Goal: Contribute content: Add original content to the website for others to see

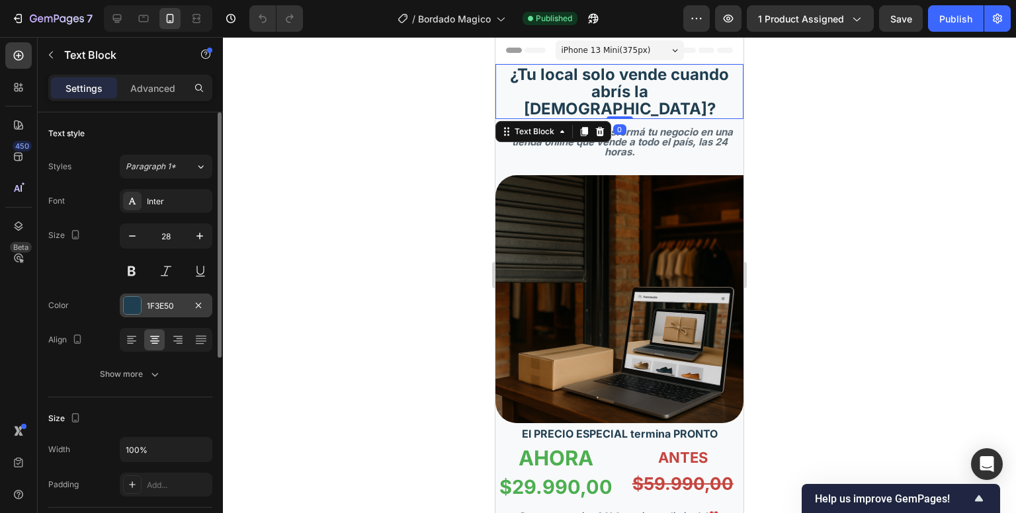
click at [169, 302] on div "1F3E50" at bounding box center [166, 306] width 38 height 12
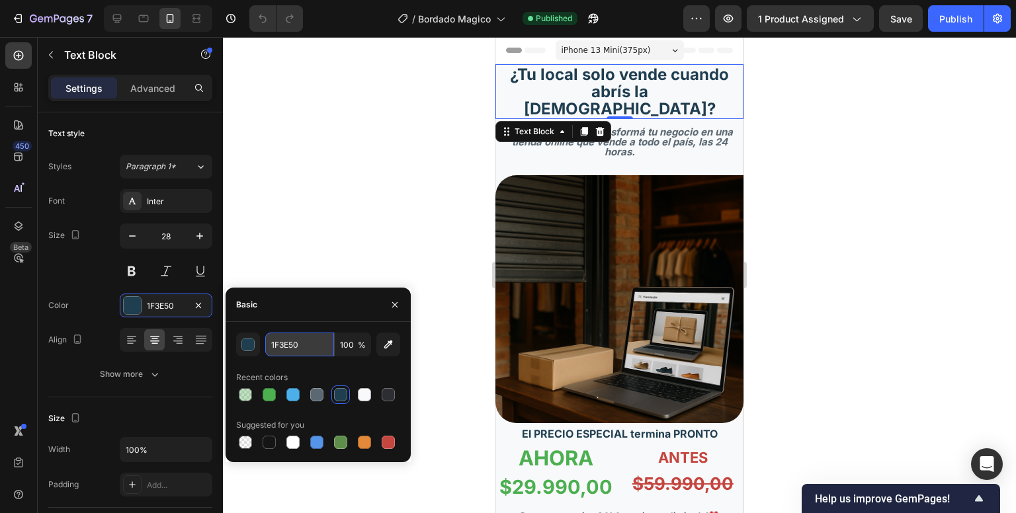
click at [290, 351] on input "1F3E50" at bounding box center [299, 345] width 69 height 24
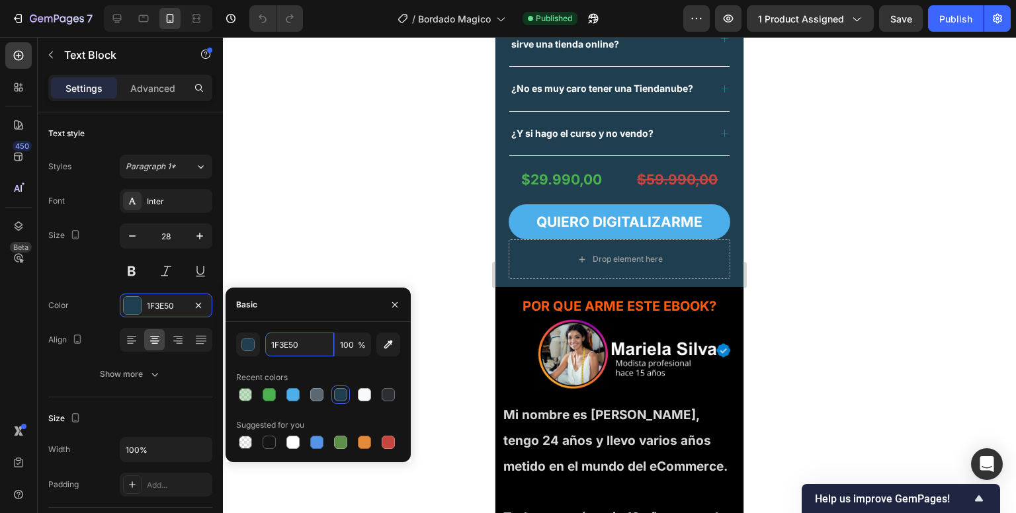
scroll to position [3108, 0]
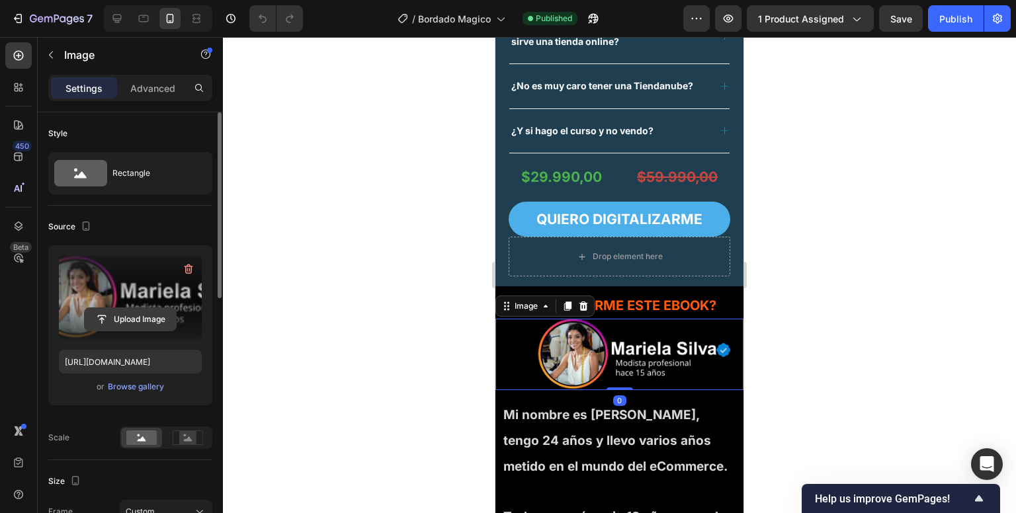
click at [96, 319] on input "file" at bounding box center [130, 319] width 91 height 22
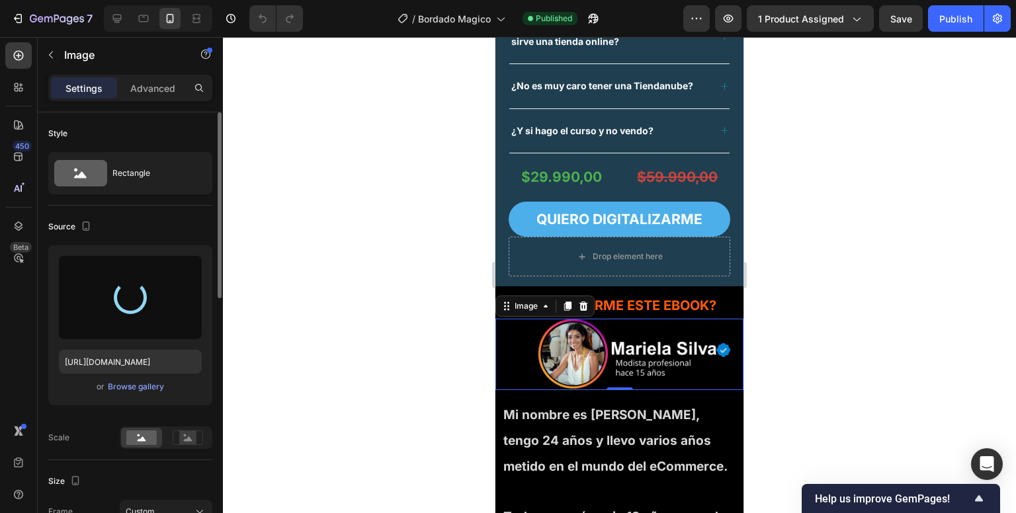
type input "[URL][DOMAIN_NAME]"
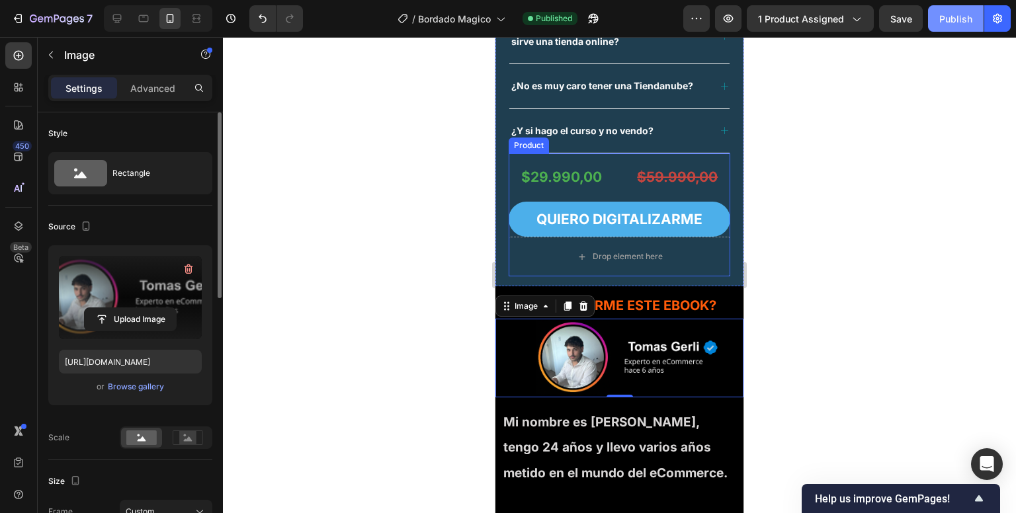
click at [955, 18] on div "Publish" at bounding box center [955, 19] width 33 height 14
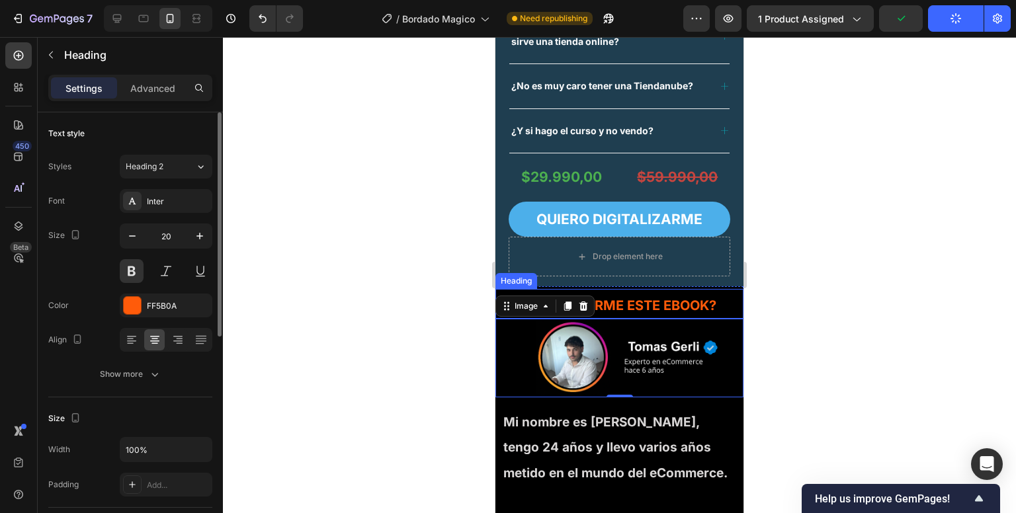
click at [658, 300] on h2 "POR QUE ARME ESTE EBOOK?" at bounding box center [619, 306] width 241 height 20
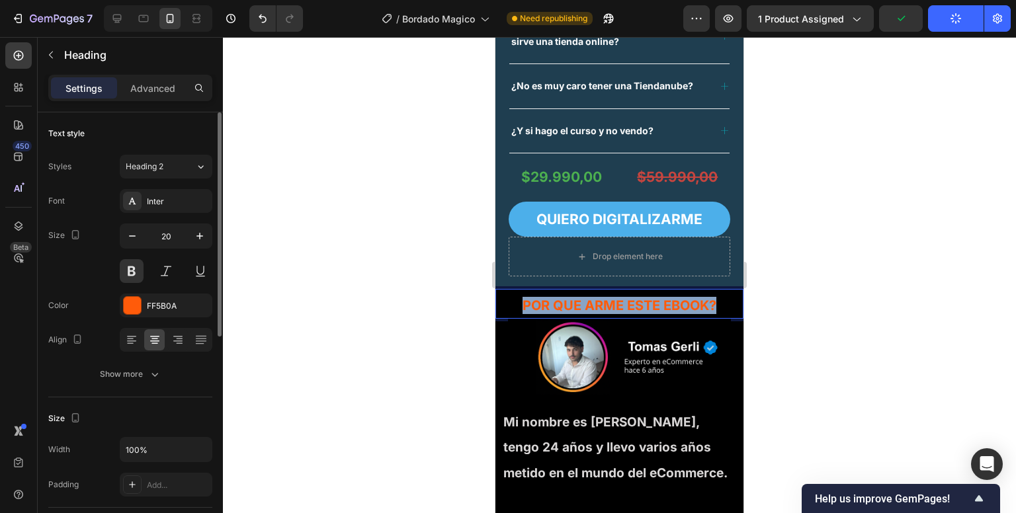
click at [658, 300] on p "POR QUE ARME ESTE EBOOK?" at bounding box center [619, 305] width 239 height 17
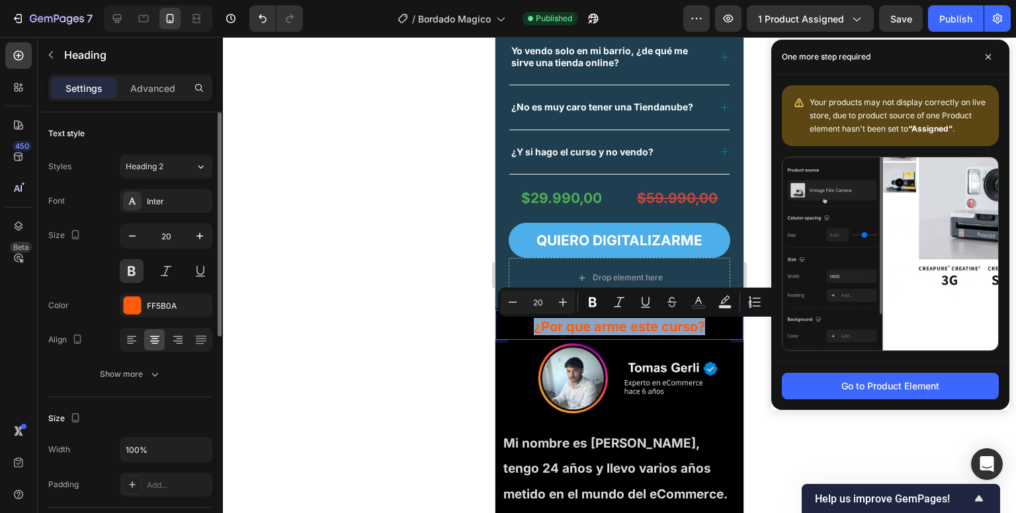
scroll to position [3079, 0]
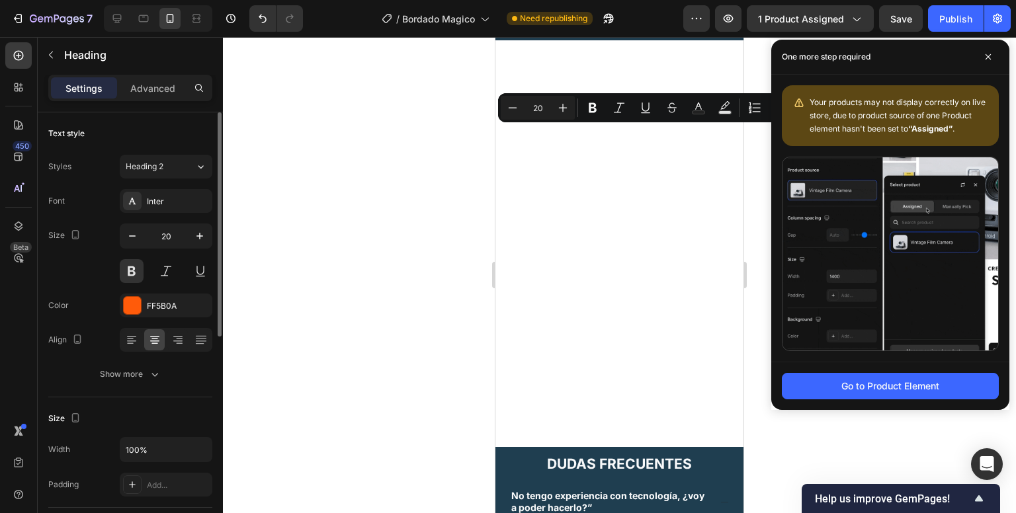
type input "16"
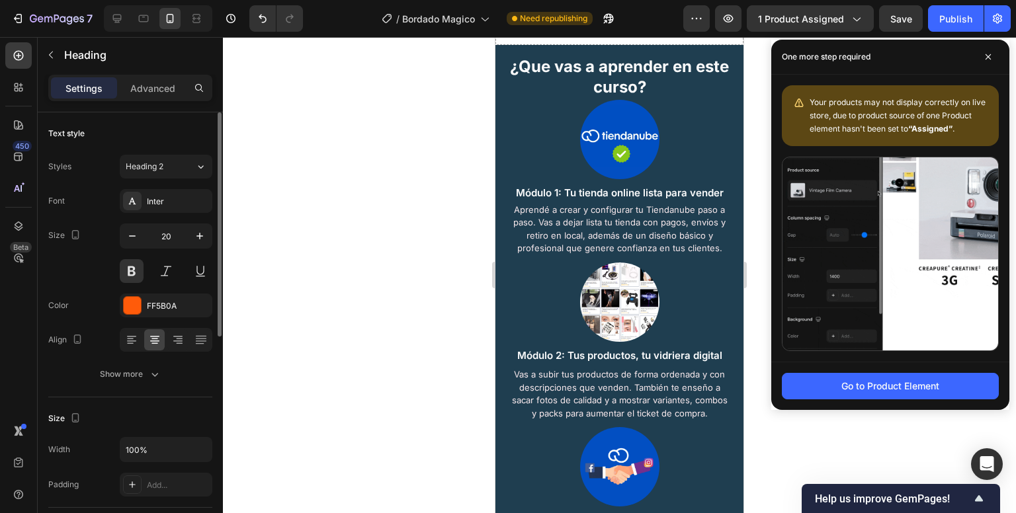
scroll to position [1407, 0]
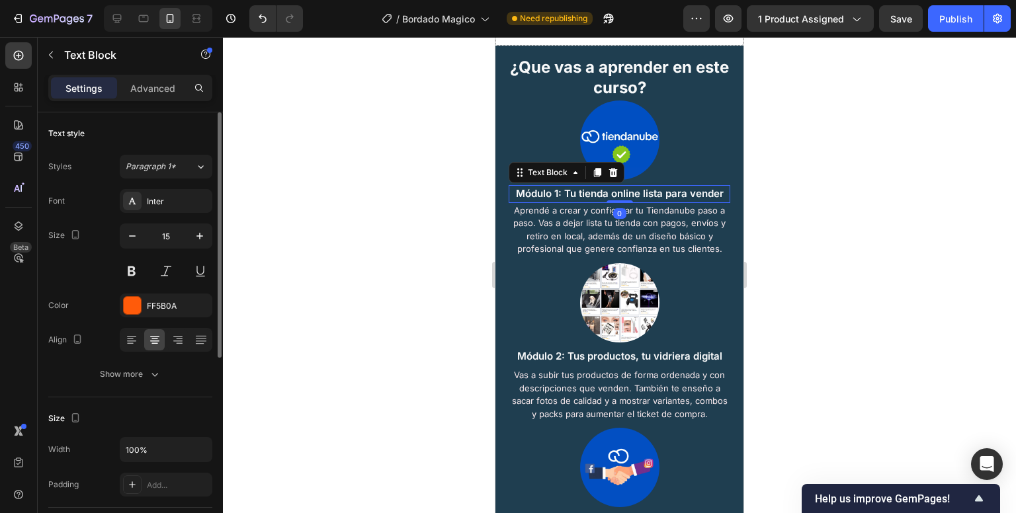
click at [617, 191] on span "Módulo 1: Tu tienda online lista para vender" at bounding box center [620, 193] width 208 height 13
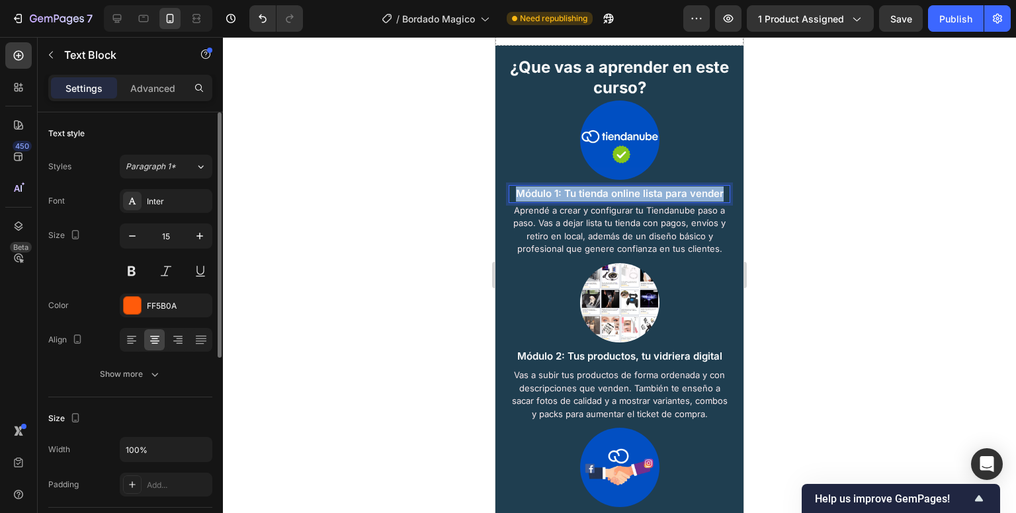
click at [617, 191] on span "Módulo 1: Tu tienda online lista para vender" at bounding box center [620, 193] width 208 height 13
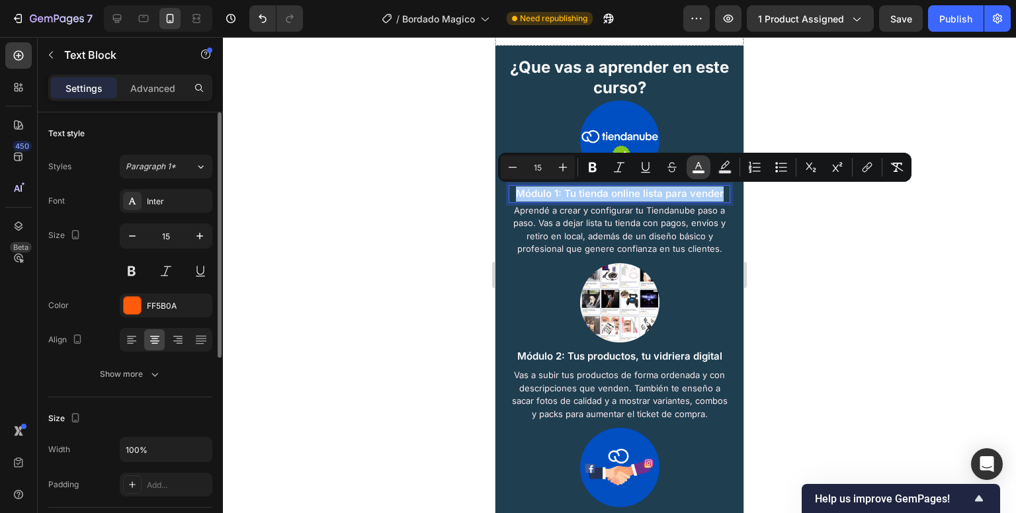
click at [698, 172] on rect "Editor contextual toolbar" at bounding box center [699, 172] width 13 height 3
type input "F8F9FA"
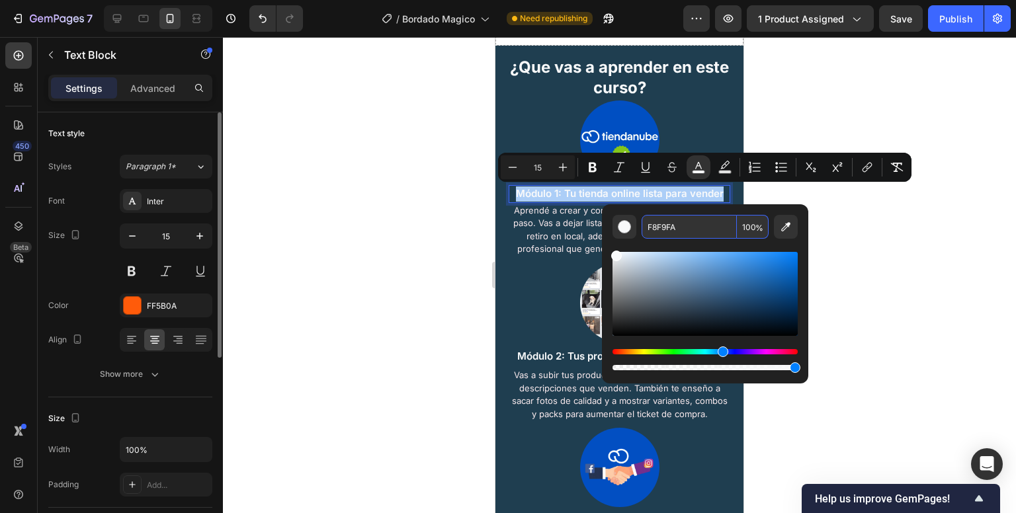
click at [669, 223] on input "F8F9FA" at bounding box center [689, 227] width 95 height 24
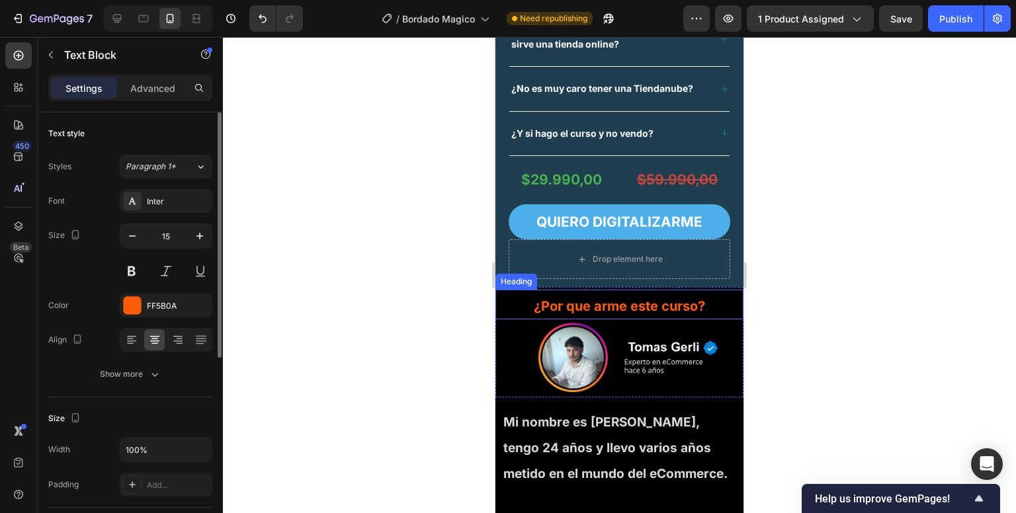
scroll to position [3106, 0]
type input "16"
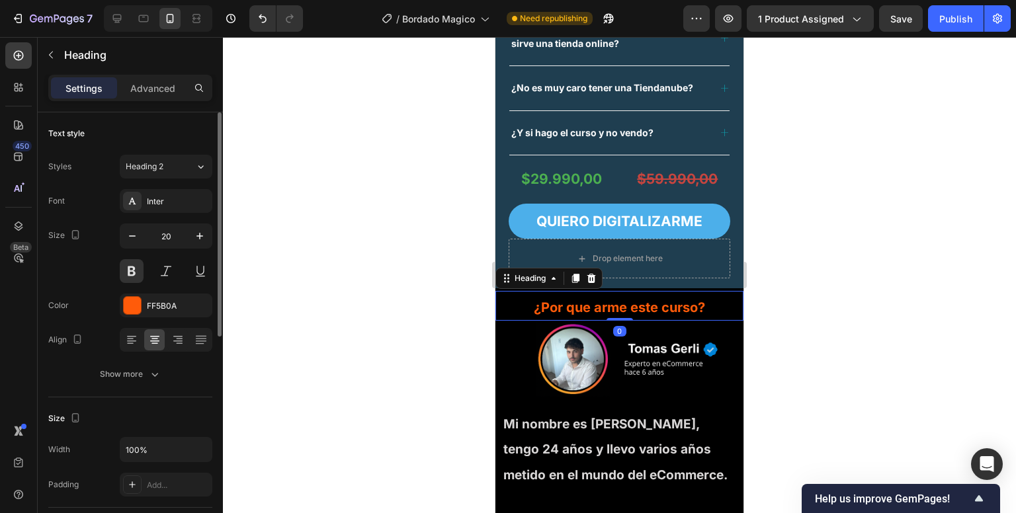
click at [581, 308] on h2 "¿Por que arme este curso?" at bounding box center [619, 308] width 241 height 20
click at [581, 308] on p "¿Por que arme este curso?" at bounding box center [619, 307] width 239 height 17
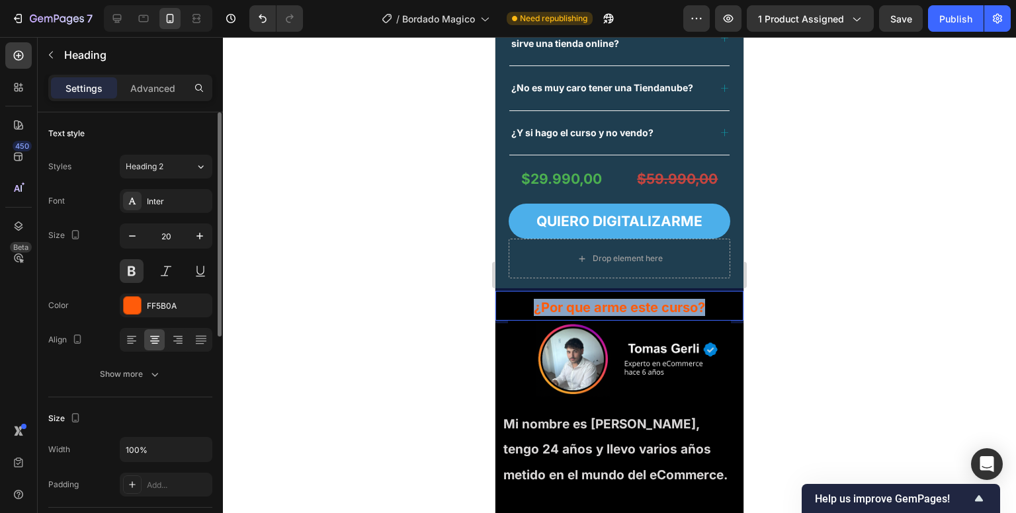
click at [581, 308] on p "¿Por que arme este curso?" at bounding box center [619, 307] width 239 height 17
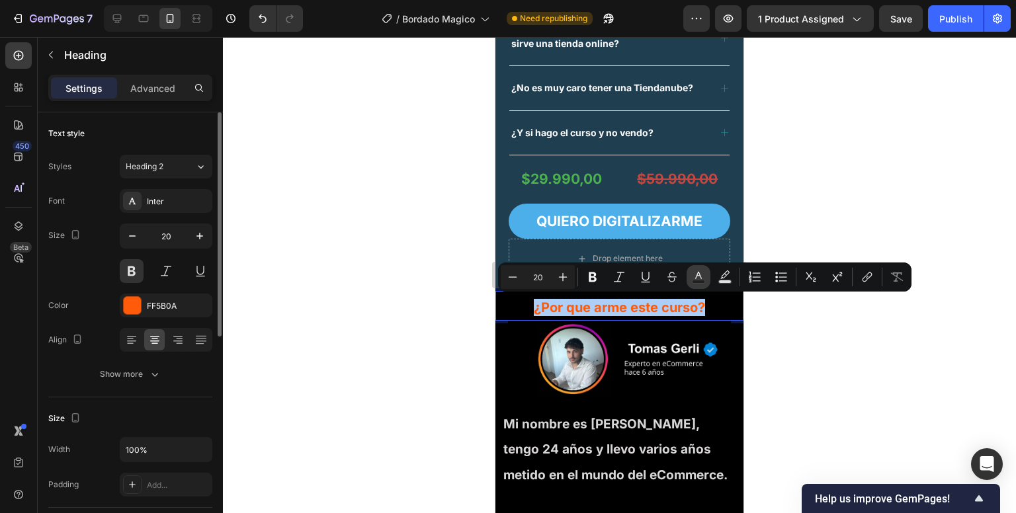
click at [707, 277] on button "Text Color" at bounding box center [699, 277] width 24 height 24
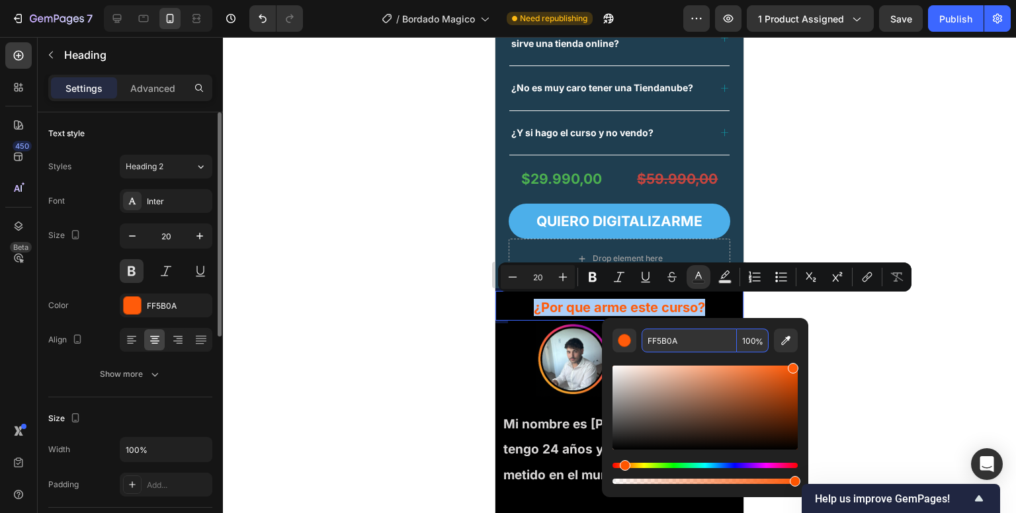
paste input "8F9F"
click at [672, 333] on input "F8F9FA" at bounding box center [689, 341] width 95 height 24
type input "F8F9FA"
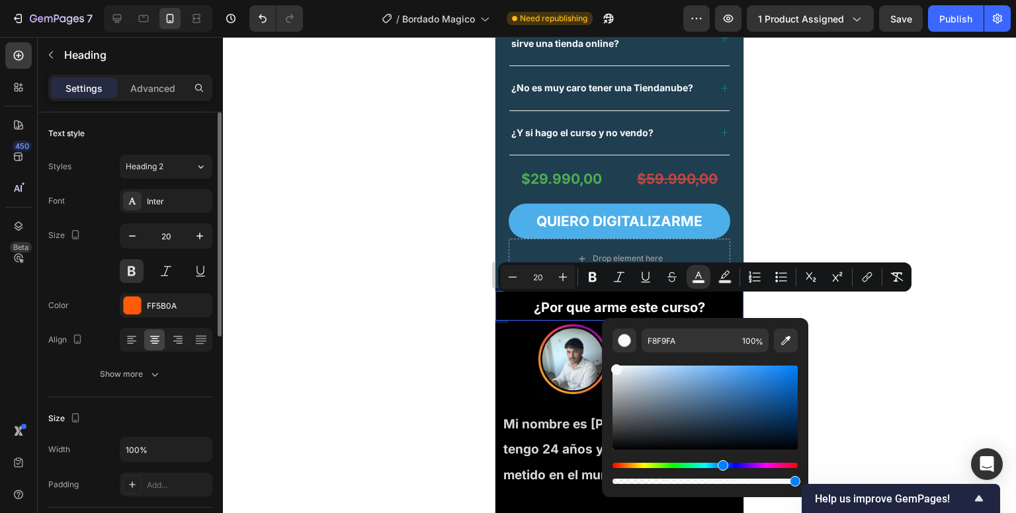
click at [847, 304] on div at bounding box center [619, 275] width 793 height 476
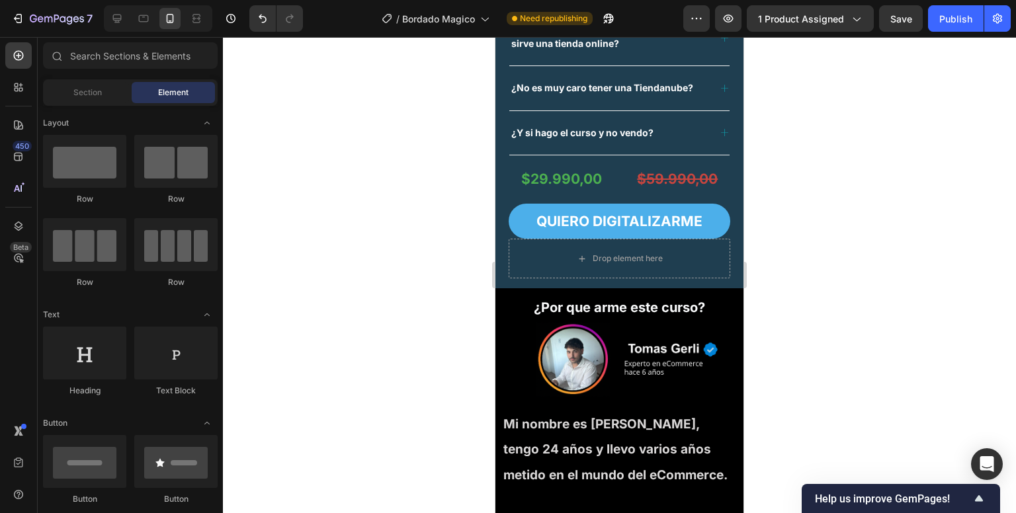
click at [847, 304] on div at bounding box center [619, 275] width 793 height 476
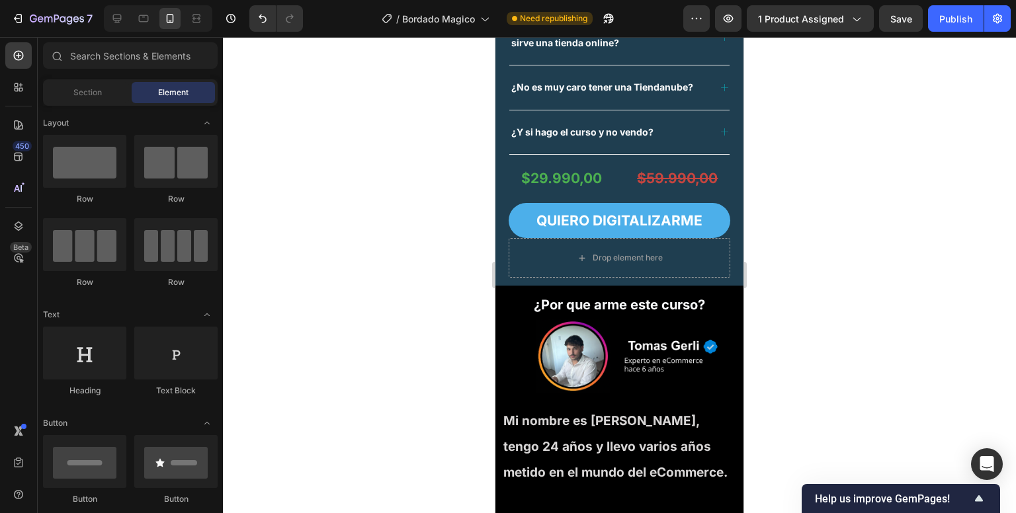
scroll to position [3044, 0]
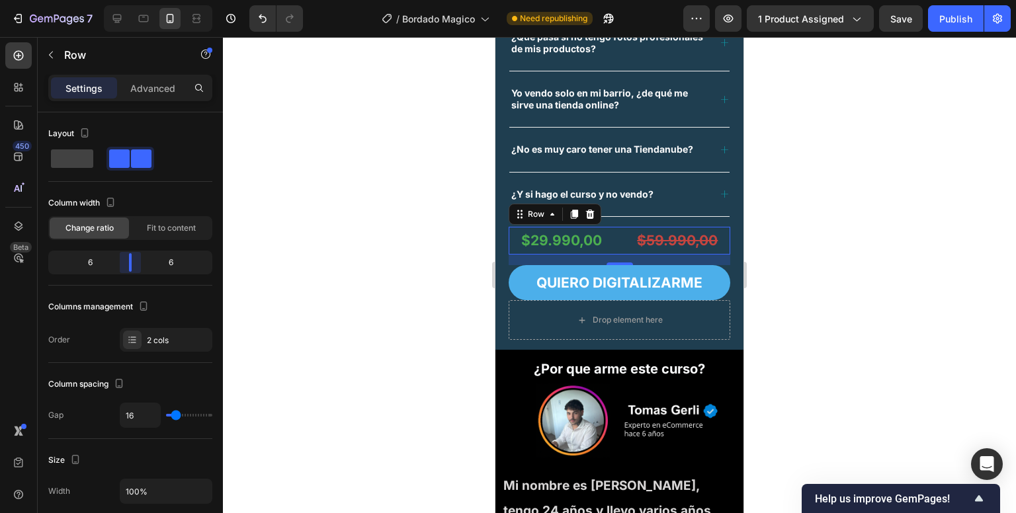
click at [127, 0] on body "7 / Bordado Magico Need republishing Preview 1 product assigned Save Publish 45…" at bounding box center [508, 0] width 1016 height 0
click at [164, 234] on div "Fit to content" at bounding box center [171, 228] width 79 height 21
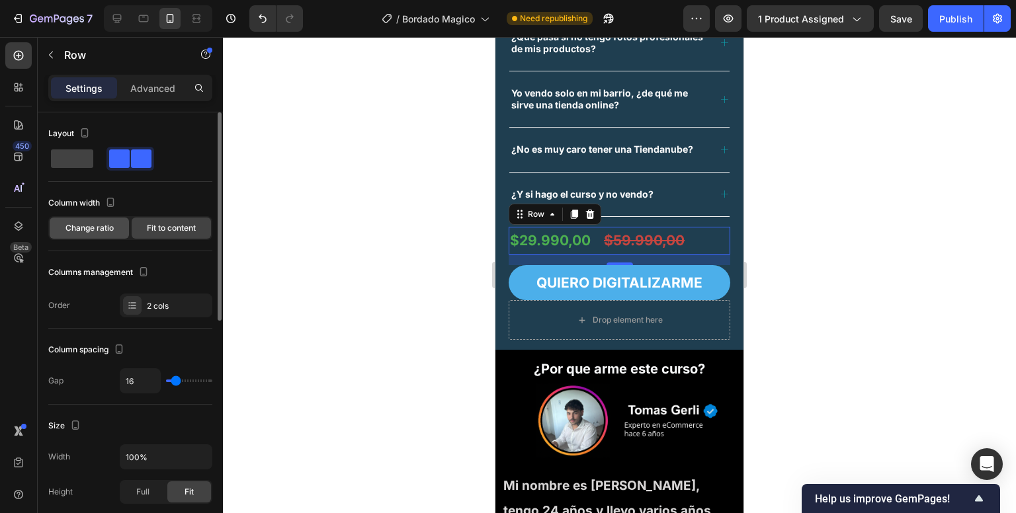
click at [103, 230] on span "Change ratio" at bounding box center [89, 228] width 48 height 12
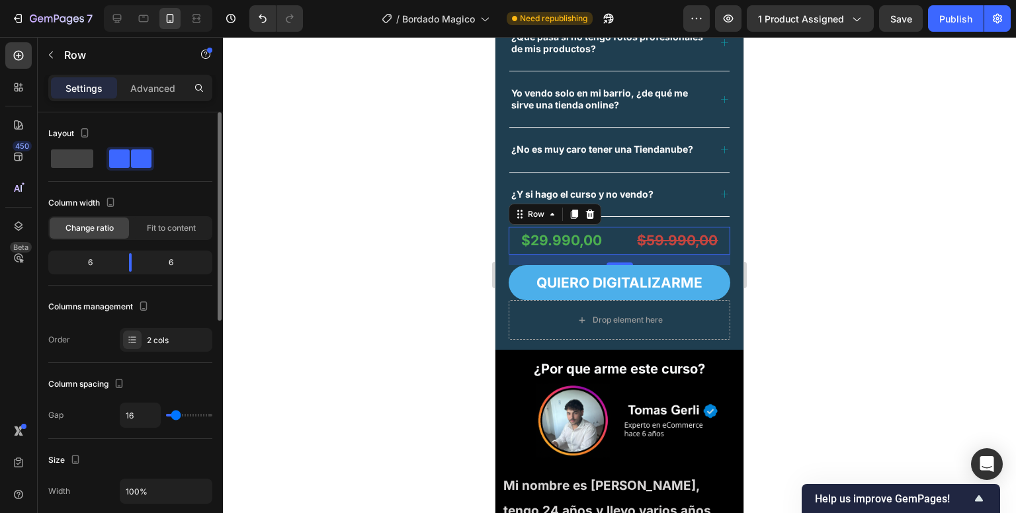
type input "34"
type input "32"
type input "31"
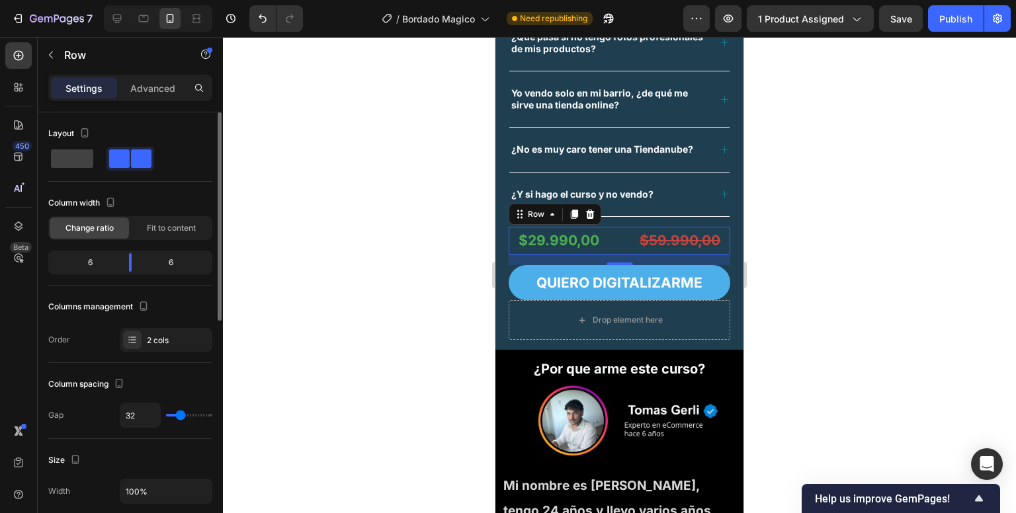
type input "31"
type input "27"
type input "25"
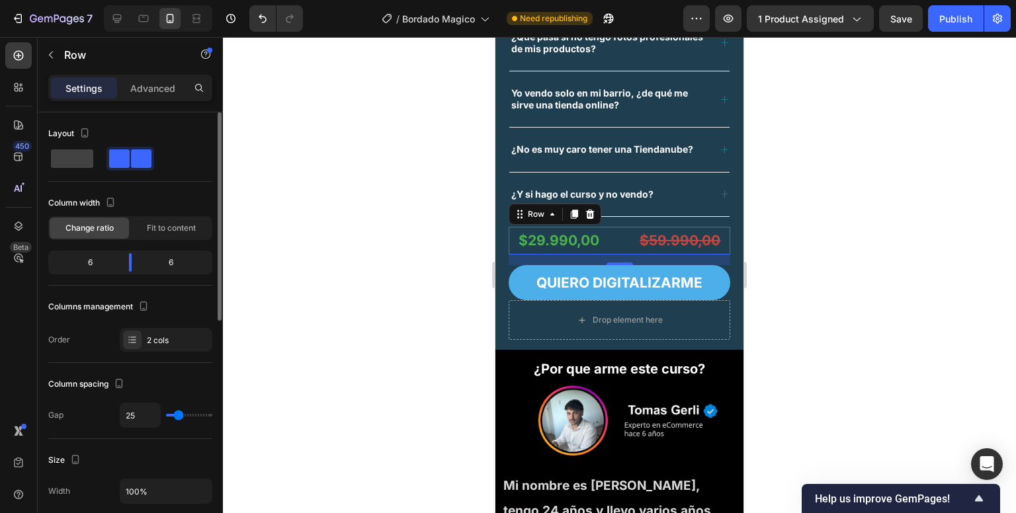
type input "22"
type input "20"
type input "18"
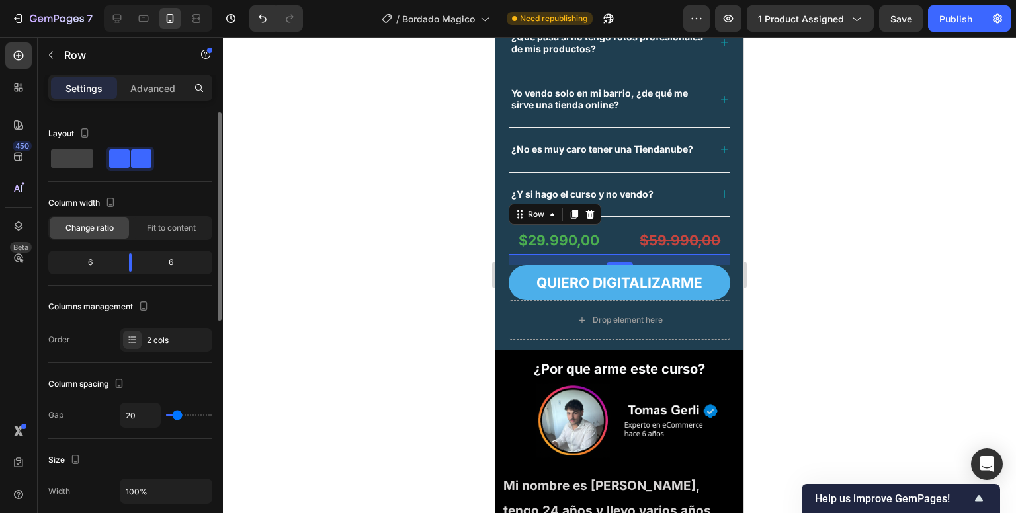
type input "18"
type input "16"
type input "15"
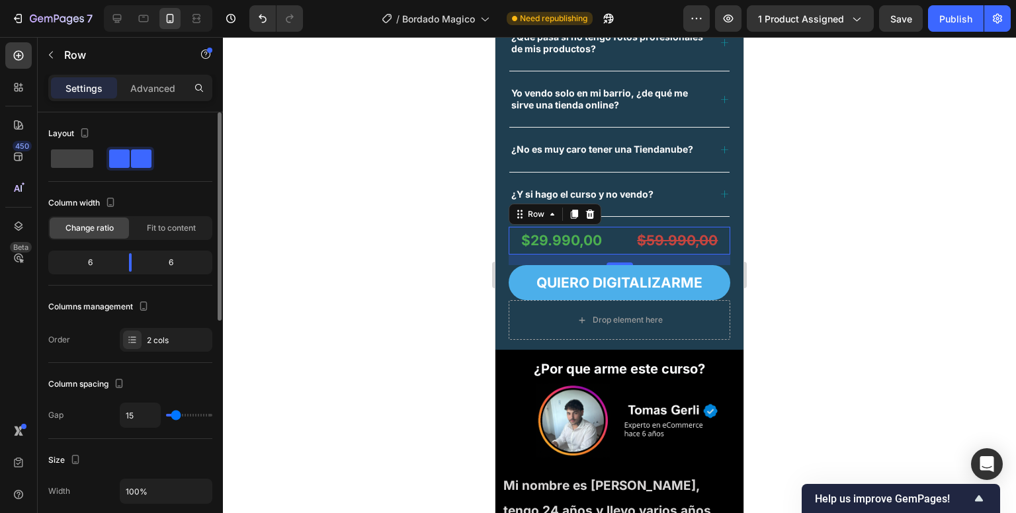
type input "11"
type input "8"
type input "4"
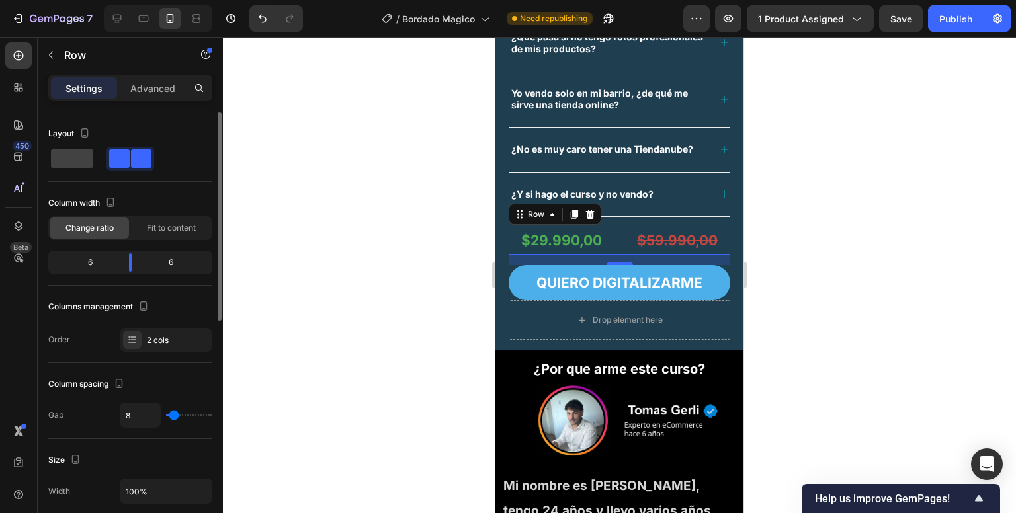
type input "4"
type input "2"
type input "0"
drag, startPoint x: 181, startPoint y: 413, endPoint x: 151, endPoint y: 413, distance: 29.8
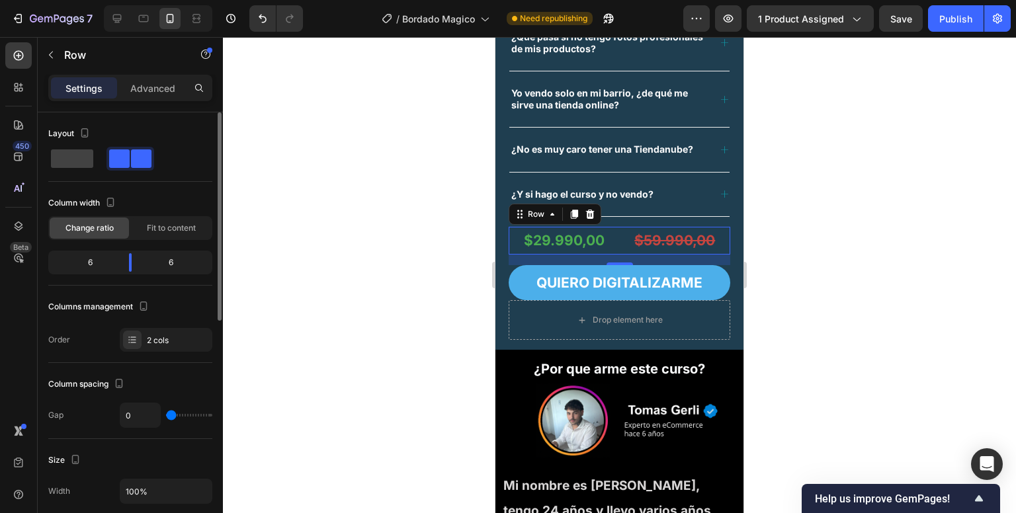
type input "0"
click at [166, 414] on input "range" at bounding box center [189, 415] width 46 height 3
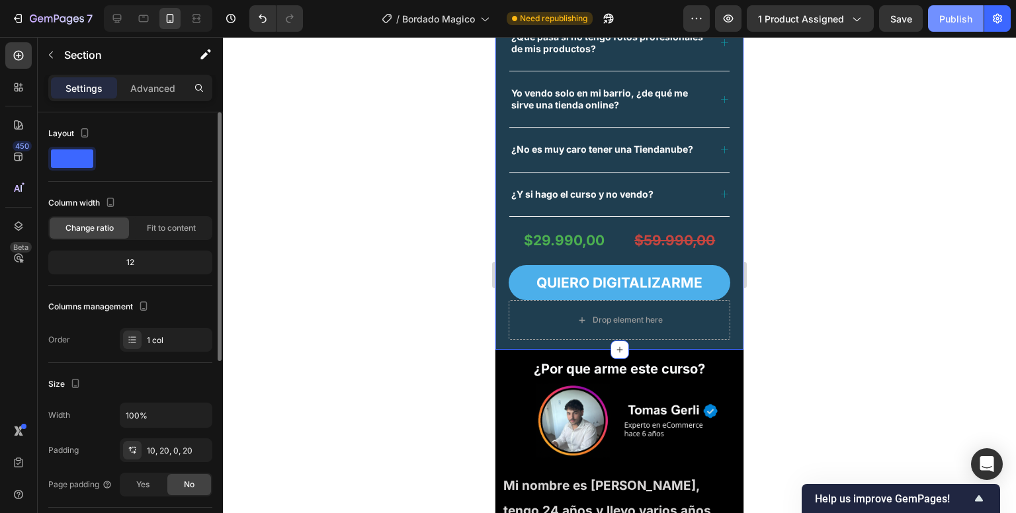
click at [950, 9] on button "Publish" at bounding box center [956, 18] width 56 height 26
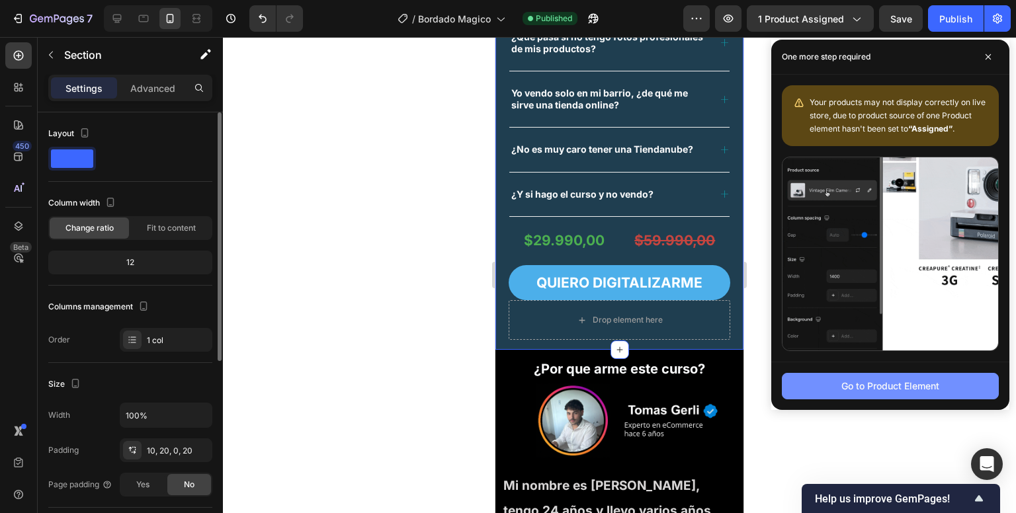
click at [886, 387] on div "Go to Product Element" at bounding box center [890, 386] width 98 height 14
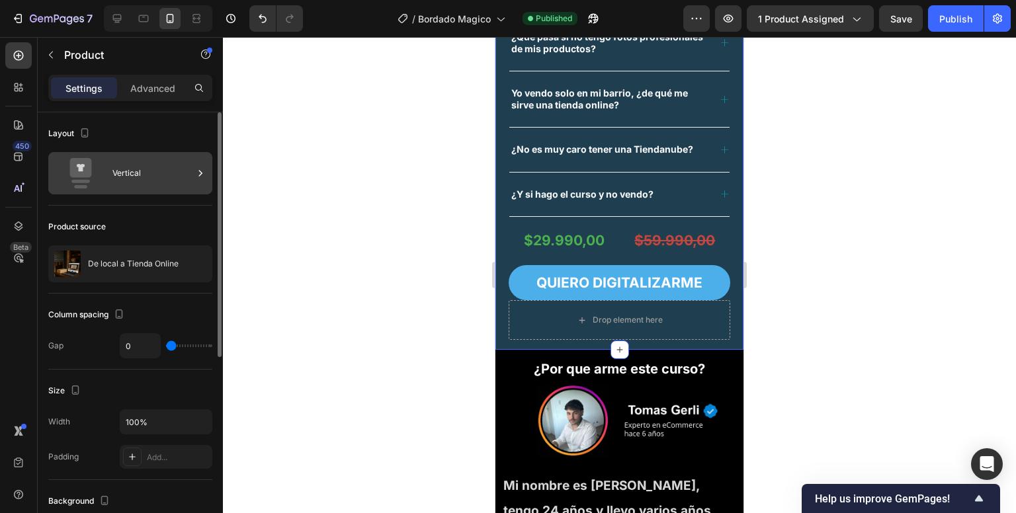
click at [102, 175] on icon at bounding box center [80, 173] width 53 height 30
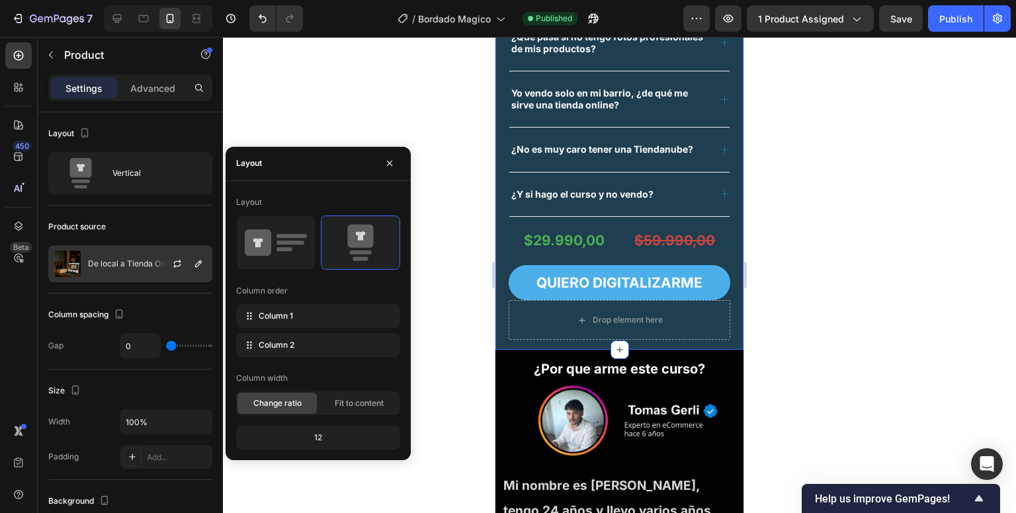
click at [151, 276] on div "De local a Tienda Online" at bounding box center [130, 263] width 164 height 37
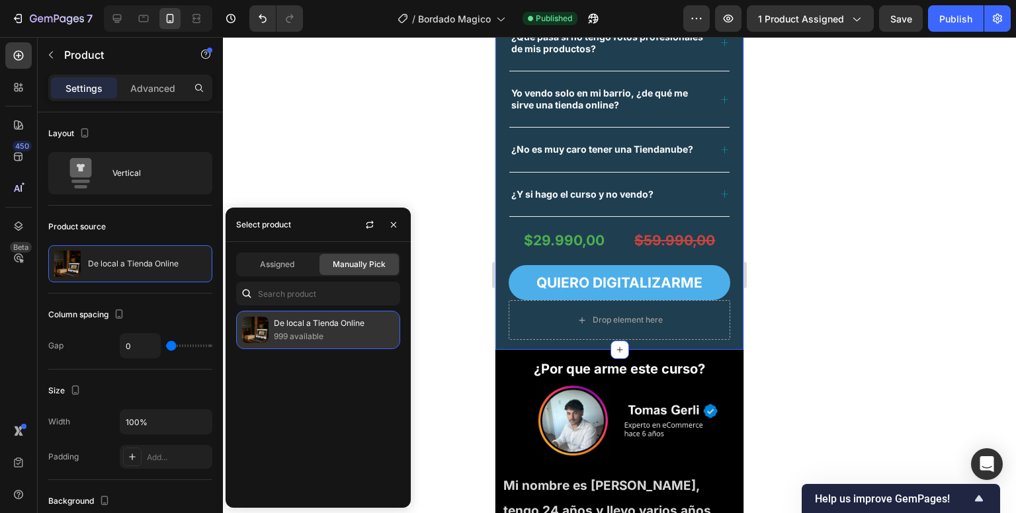
click at [299, 341] on p "999 available" at bounding box center [334, 336] width 120 height 13
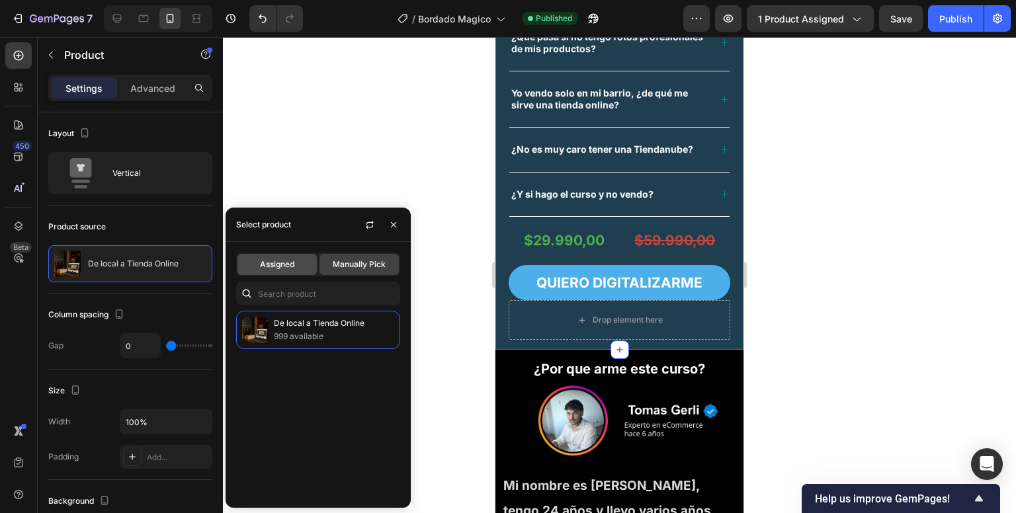
click at [290, 254] on div "Assigned" at bounding box center [276, 264] width 79 height 21
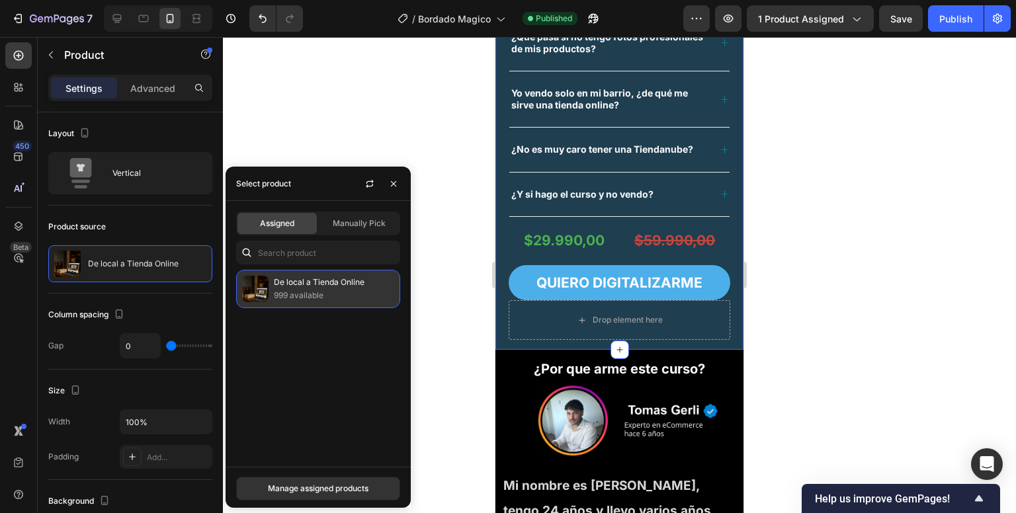
click at [304, 292] on p "999 available" at bounding box center [334, 295] width 120 height 13
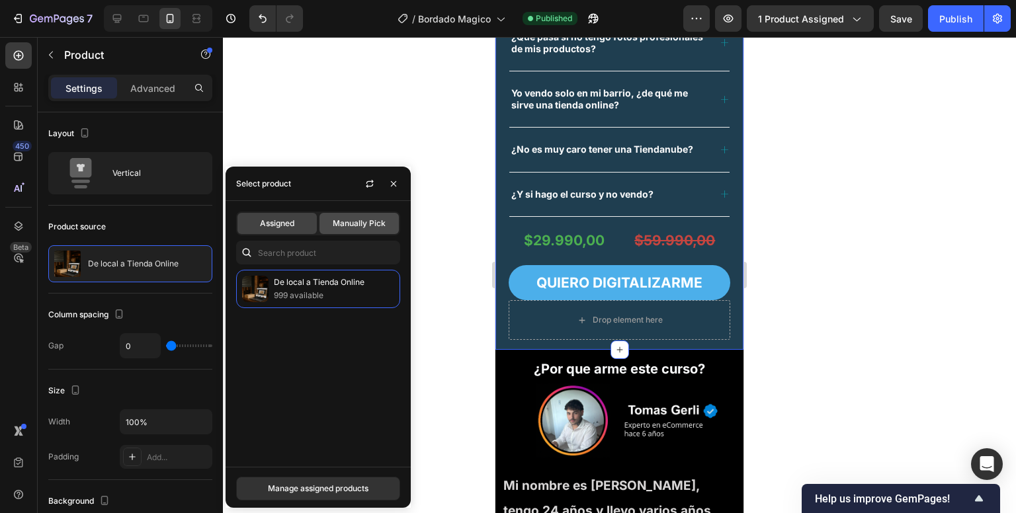
click at [373, 231] on div "Manually Pick" at bounding box center [359, 223] width 79 height 21
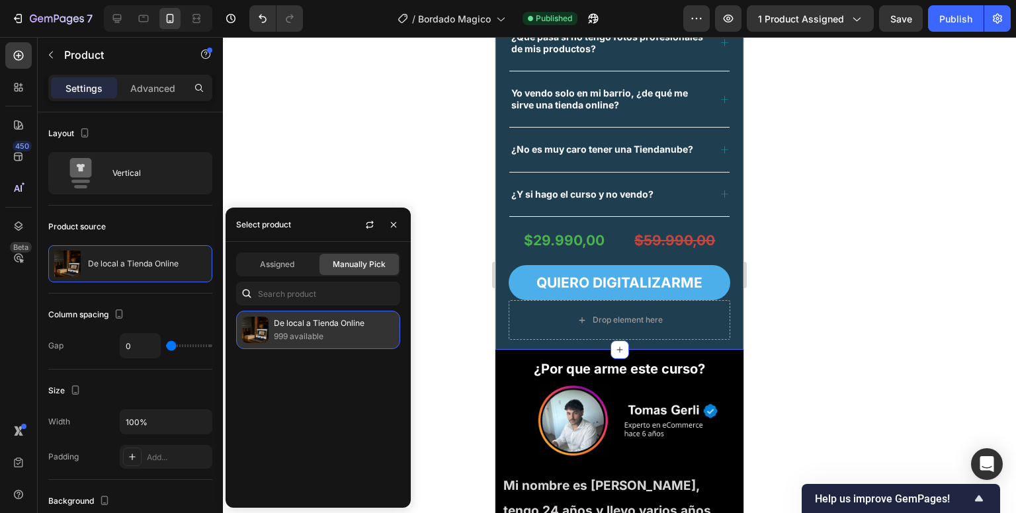
click at [326, 331] on p "999 available" at bounding box center [334, 336] width 120 height 13
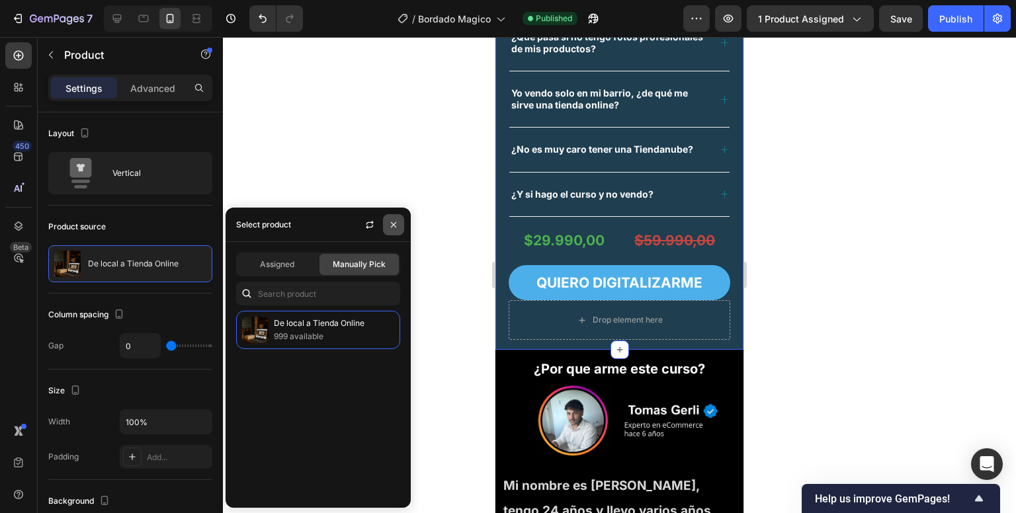
click at [394, 225] on icon "button" at bounding box center [393, 225] width 11 height 11
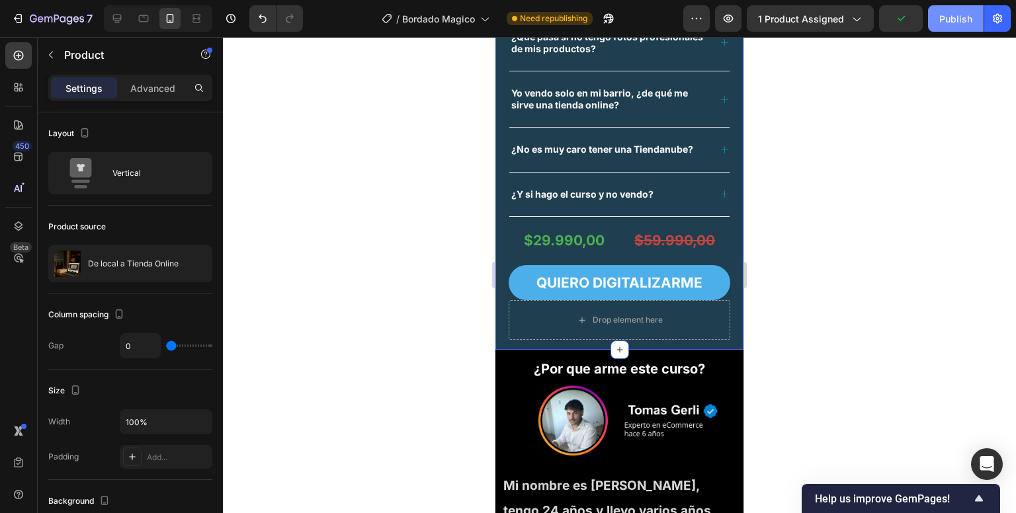
click at [946, 11] on button "Publish" at bounding box center [956, 18] width 56 height 26
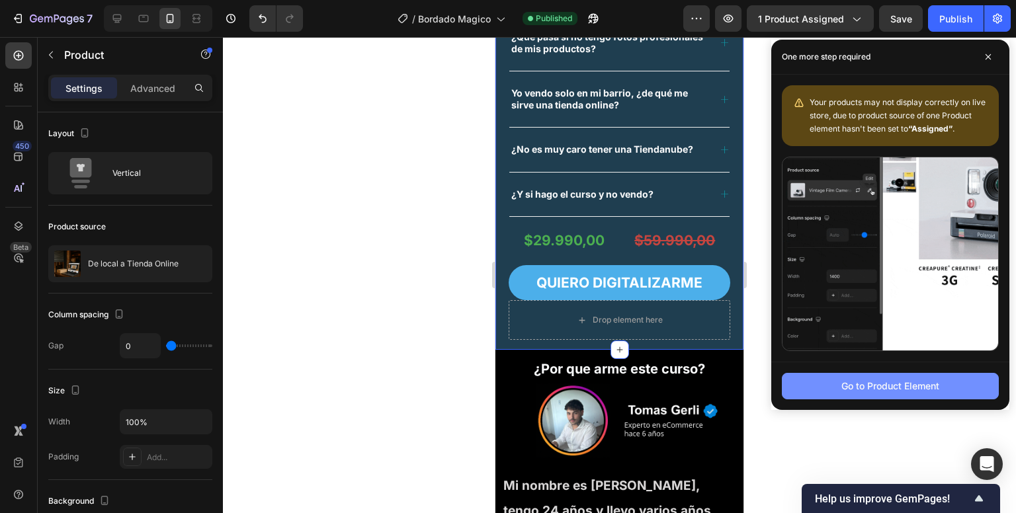
click at [937, 394] on button "Go to Product Element" at bounding box center [890, 386] width 217 height 26
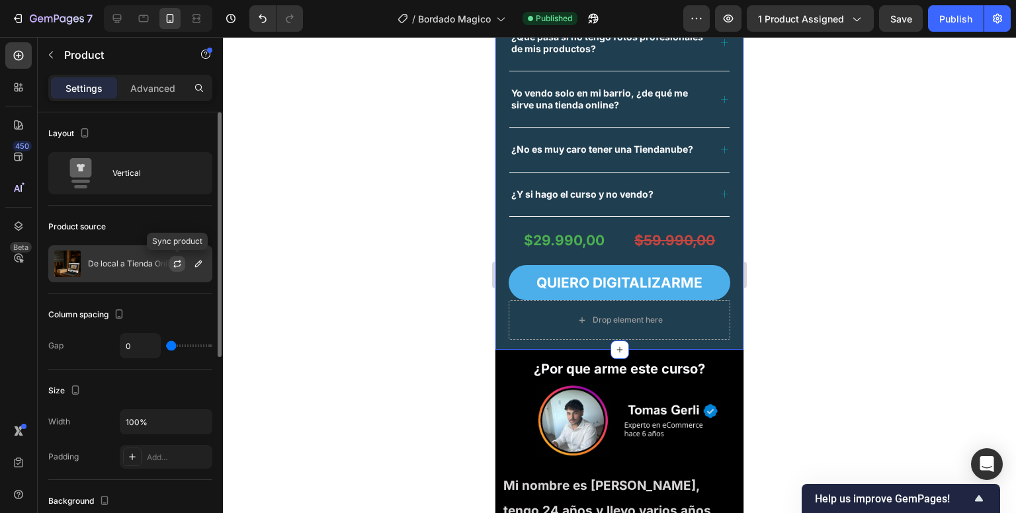
click at [169, 262] on button "button" at bounding box center [177, 264] width 16 height 16
click at [141, 264] on p "De local a Tienda Online" at bounding box center [133, 263] width 91 height 9
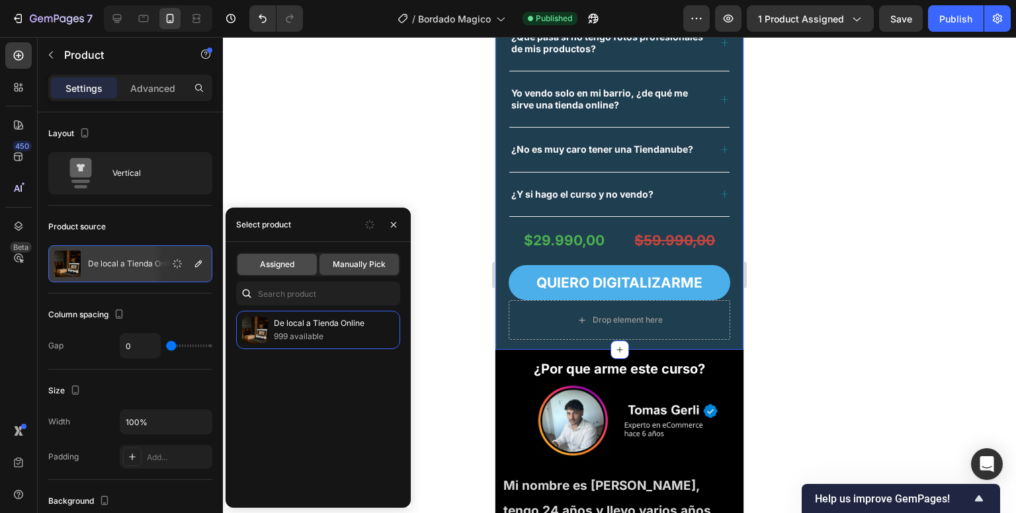
click at [269, 265] on span "Assigned" at bounding box center [277, 265] width 34 height 12
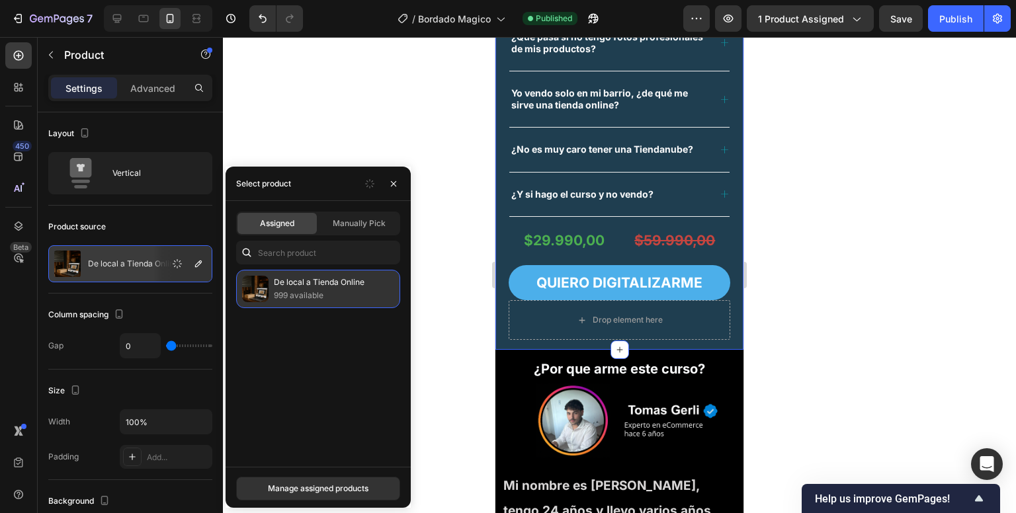
click at [329, 302] on div "De local a Tienda Online 999 available" at bounding box center [318, 289] width 164 height 38
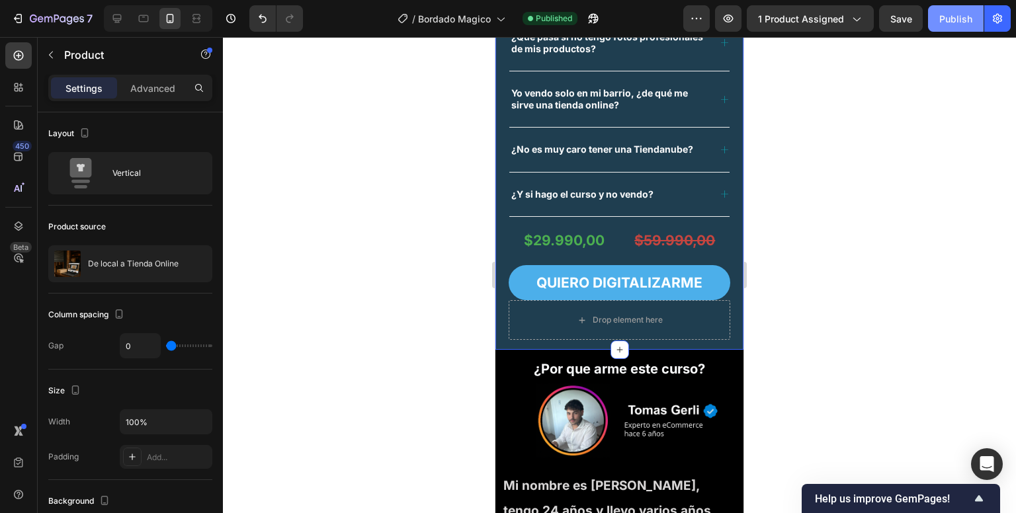
click at [942, 15] on div "Publish" at bounding box center [955, 19] width 33 height 14
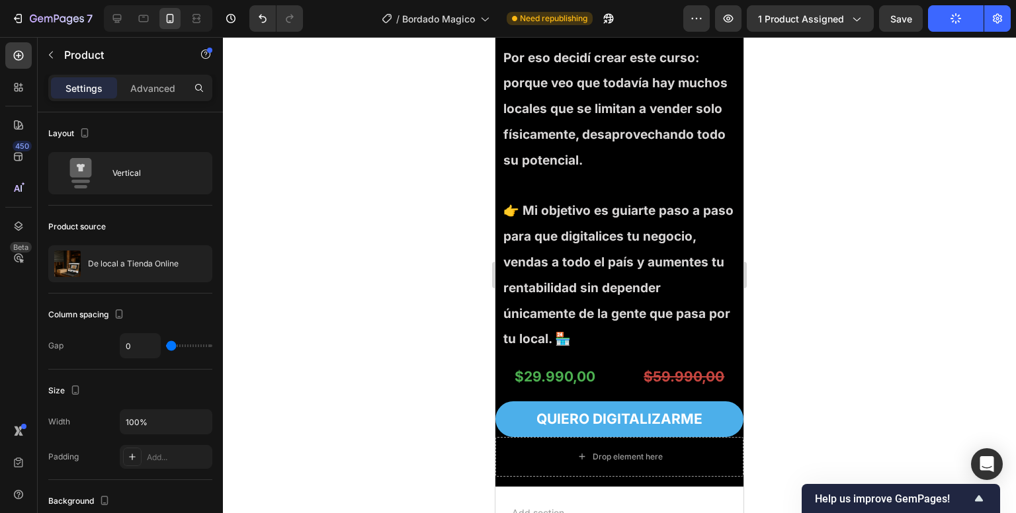
scroll to position [4538, 0]
